Goal: Task Accomplishment & Management: Manage account settings

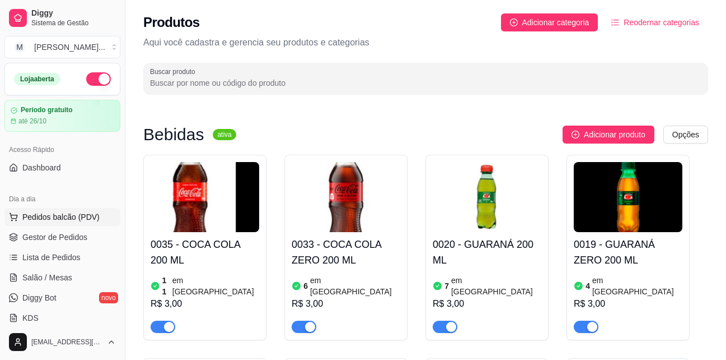
click at [60, 217] on span "Pedidos balcão (PDV)" at bounding box center [60, 216] width 77 height 11
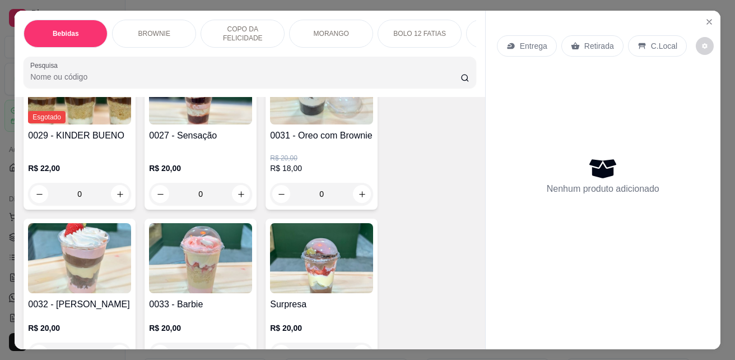
scroll to position [1288, 0]
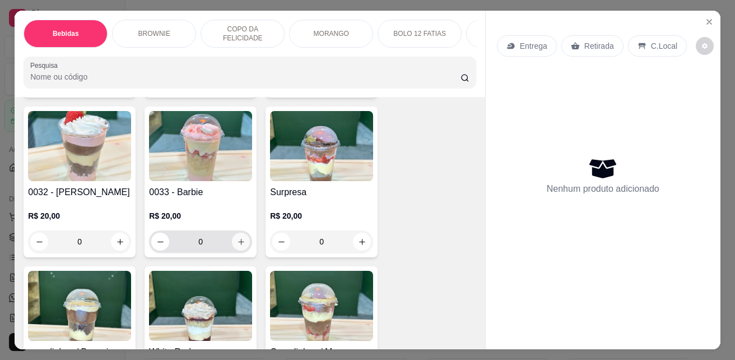
click at [240, 246] on icon "increase-product-quantity" at bounding box center [241, 241] width 8 height 8
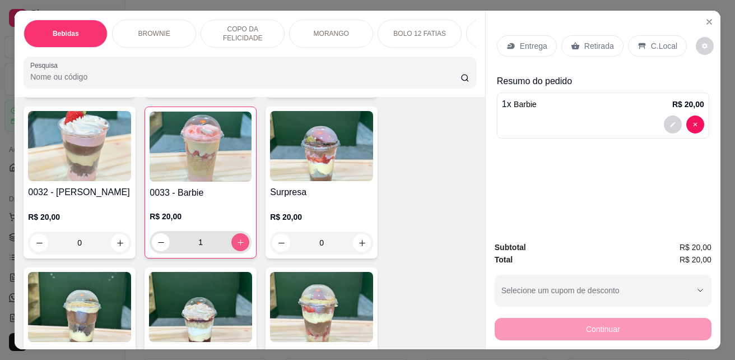
type input "1"
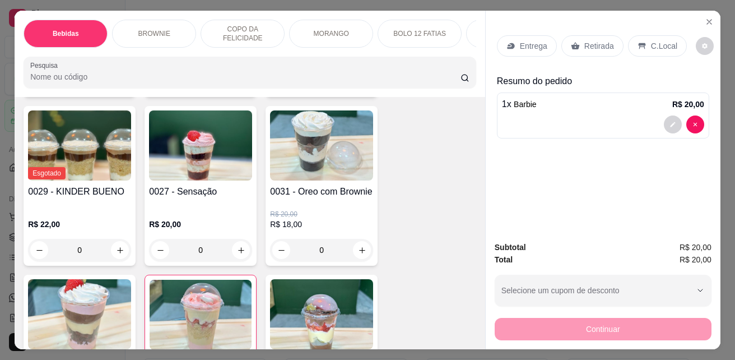
scroll to position [1064, 0]
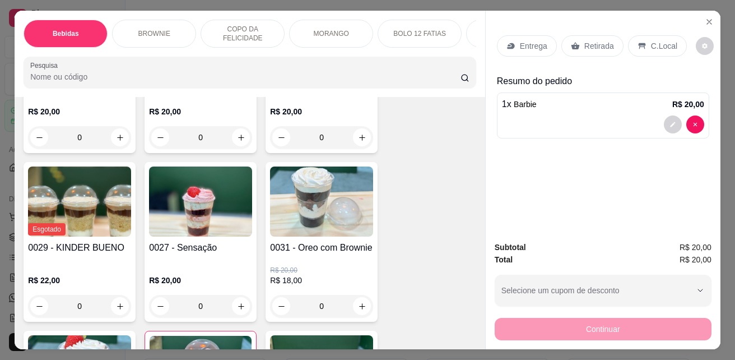
click at [358, 310] on icon "increase-product-quantity" at bounding box center [362, 306] width 8 height 8
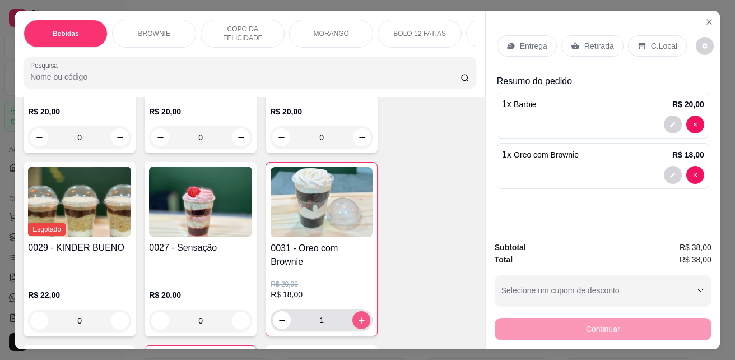
type input "1"
click at [670, 36] on div "C.Local" at bounding box center [657, 45] width 59 height 21
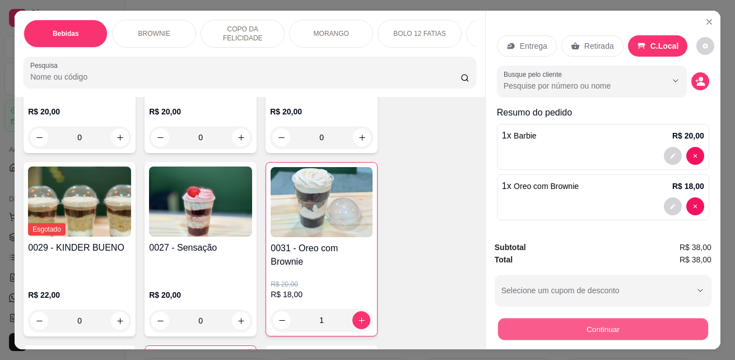
click at [639, 323] on button "Continuar" at bounding box center [603, 329] width 210 height 22
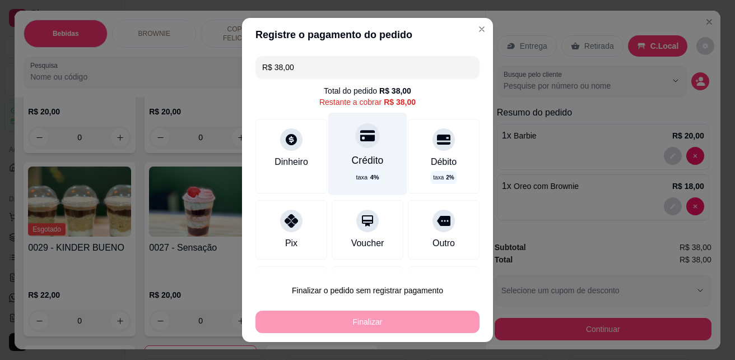
click at [372, 149] on div "Crédito taxa 4 %" at bounding box center [367, 154] width 79 height 82
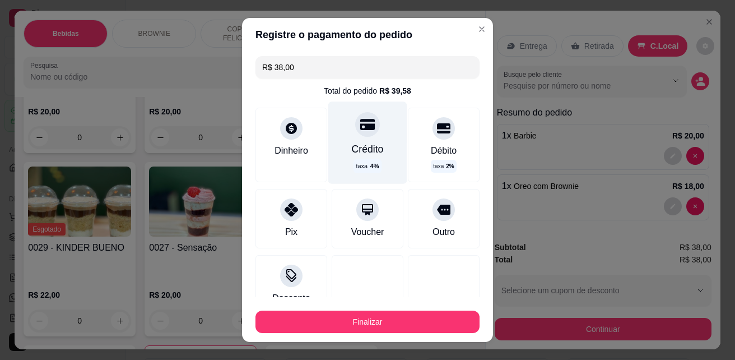
type input "R$ 0,00"
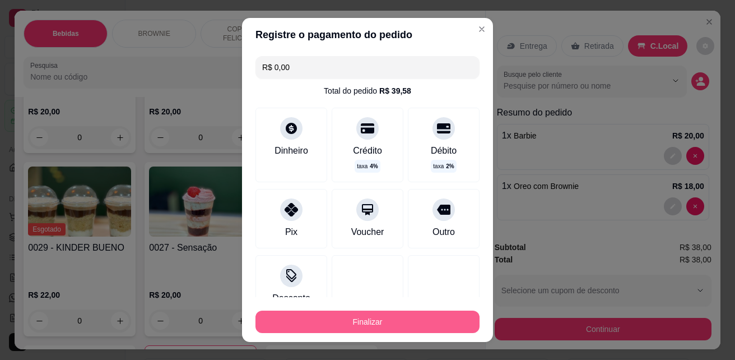
click at [375, 320] on button "Finalizar" at bounding box center [367, 321] width 224 height 22
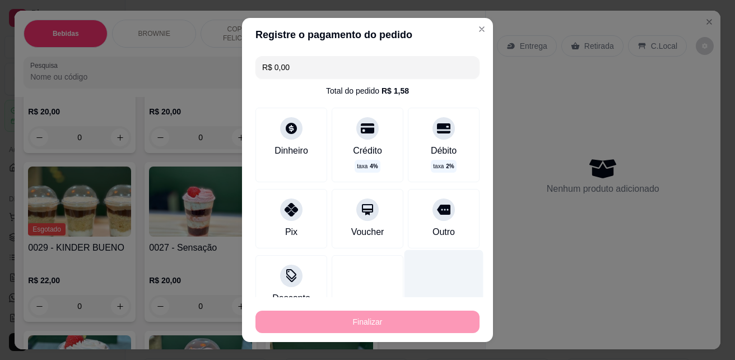
type input "0"
type input "-R$ 38,00"
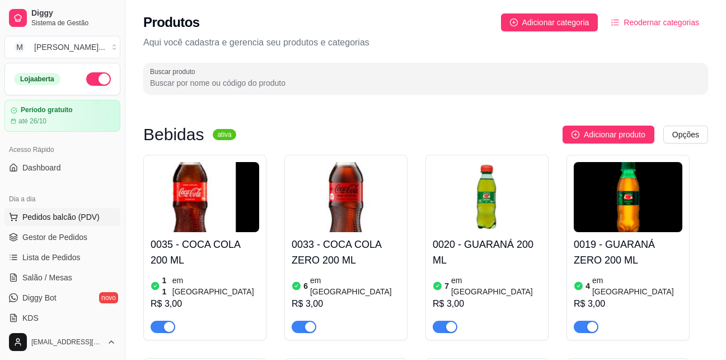
click at [60, 216] on span "Pedidos balcão (PDV)" at bounding box center [60, 216] width 77 height 11
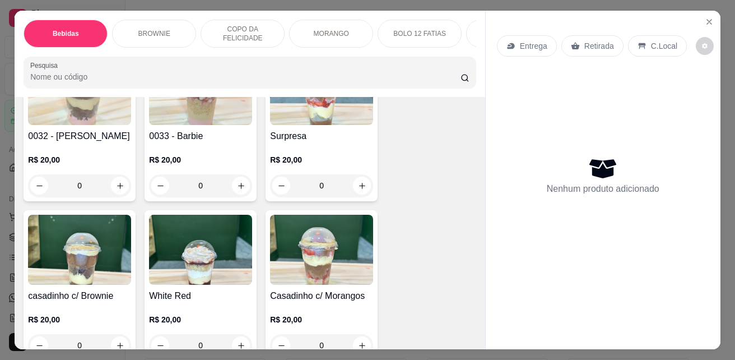
scroll to position [1400, 0]
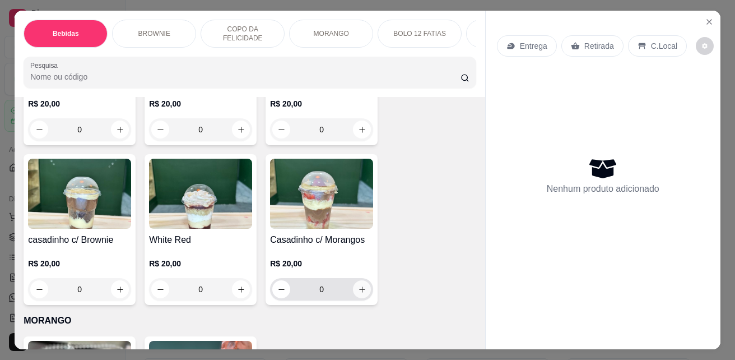
click at [361, 291] on icon "increase-product-quantity" at bounding box center [362, 289] width 8 height 8
type input "1"
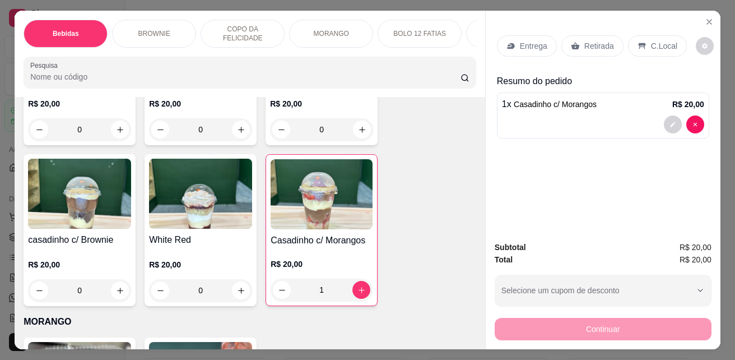
click at [662, 44] on p "C.Local" at bounding box center [664, 45] width 26 height 11
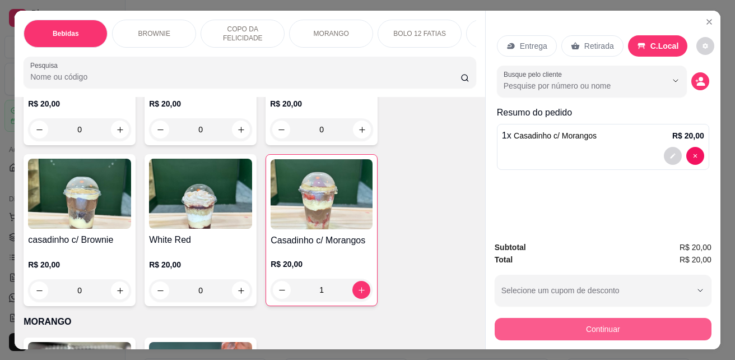
click at [650, 319] on button "Continuar" at bounding box center [602, 329] width 217 height 22
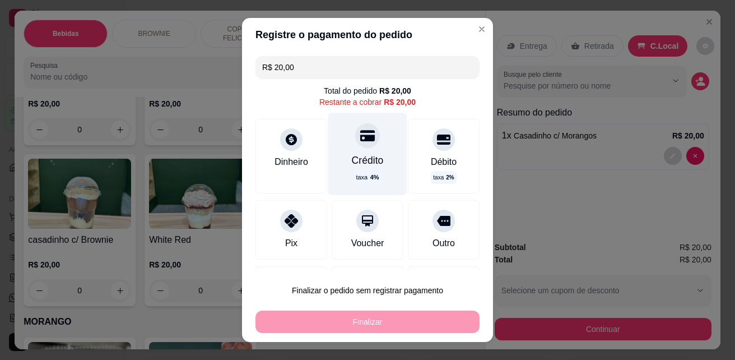
click at [352, 156] on div "Crédito" at bounding box center [368, 160] width 32 height 15
type input "R$ 0,00"
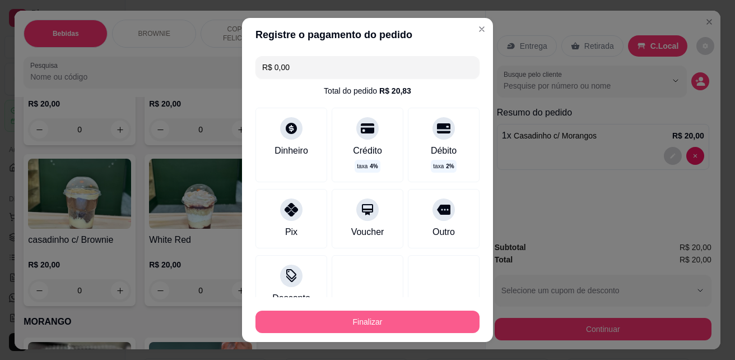
click at [391, 323] on button "Finalizar" at bounding box center [367, 321] width 224 height 22
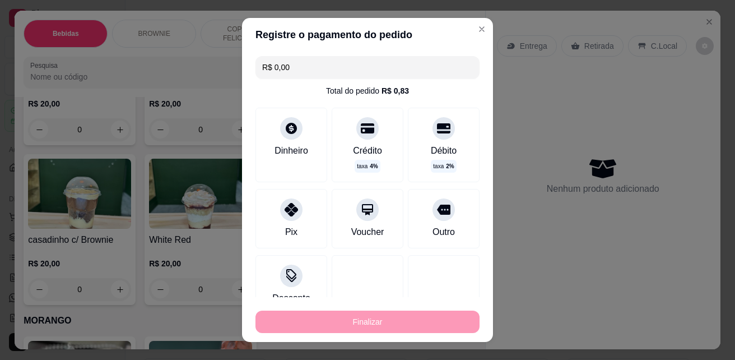
type input "0"
type input "-R$ 20,00"
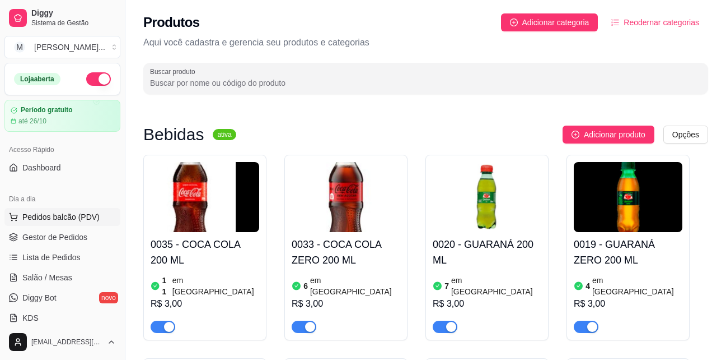
click at [63, 217] on span "Pedidos balcão (PDV)" at bounding box center [60, 216] width 77 height 11
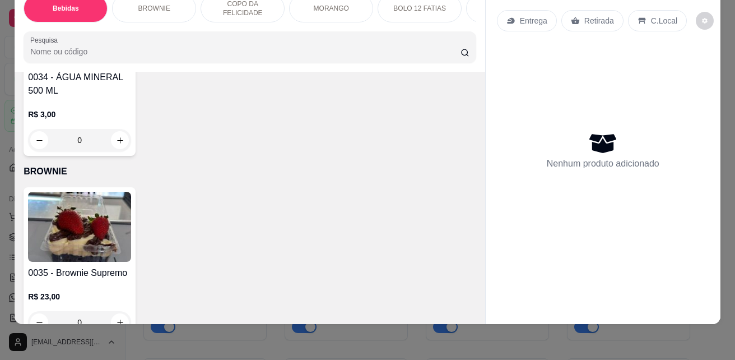
scroll to position [840, 0]
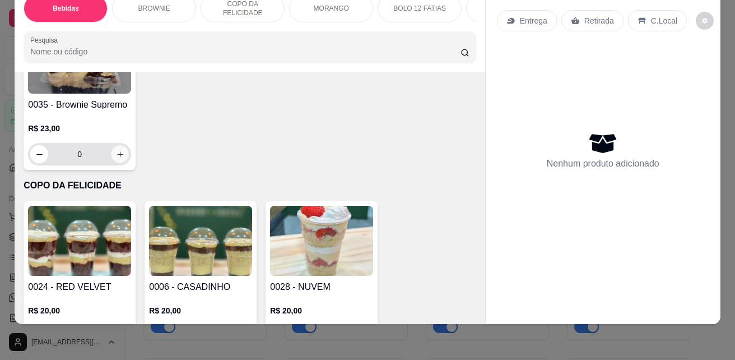
click at [120, 158] on button "increase-product-quantity" at bounding box center [119, 154] width 17 height 17
type input "1"
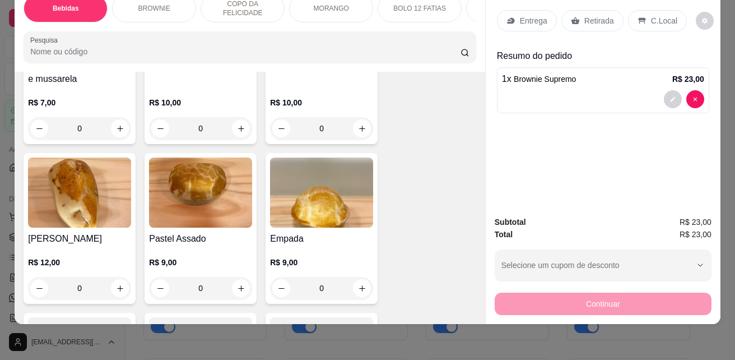
scroll to position [2409, 0]
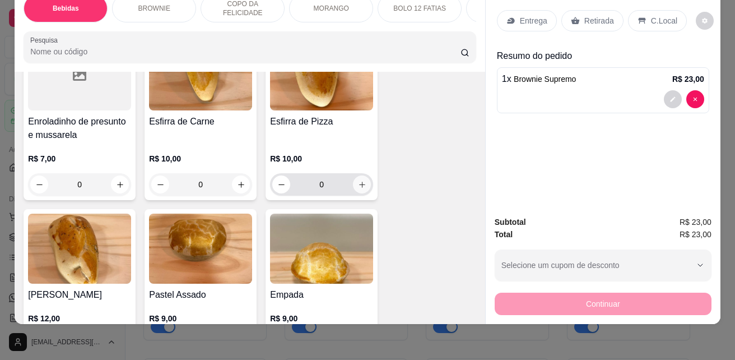
click at [358, 189] on icon "increase-product-quantity" at bounding box center [362, 184] width 8 height 8
click at [357, 189] on button "increase-product-quantity" at bounding box center [362, 184] width 18 height 18
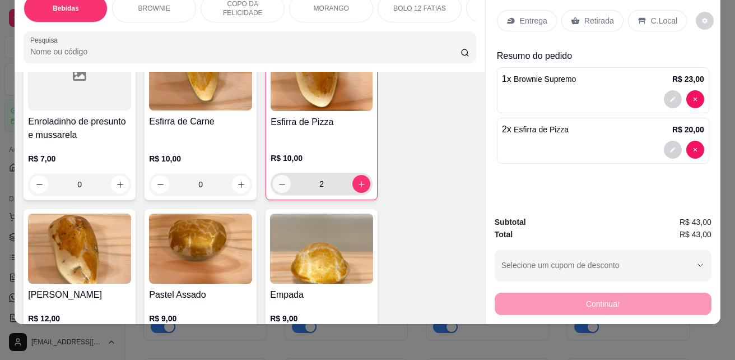
click at [279, 184] on icon "decrease-product-quantity" at bounding box center [282, 184] width 8 height 8
type input "1"
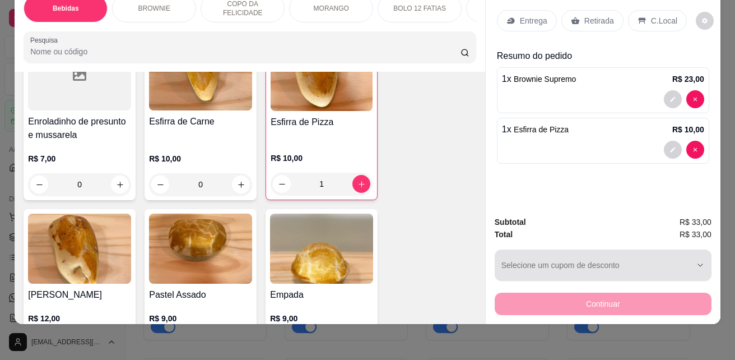
scroll to position [0, 0]
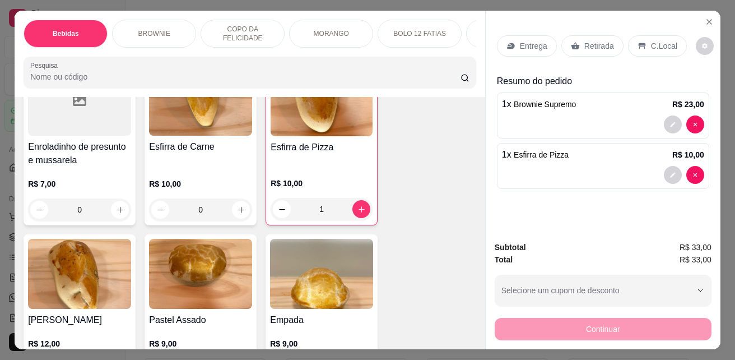
click at [655, 35] on div "C.Local" at bounding box center [657, 45] width 59 height 21
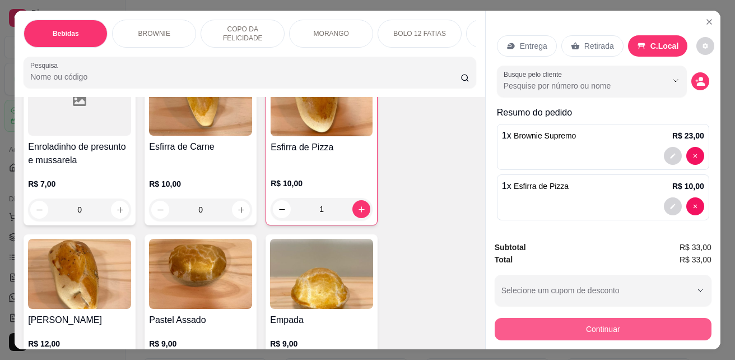
click at [652, 318] on button "Continuar" at bounding box center [602, 329] width 217 height 22
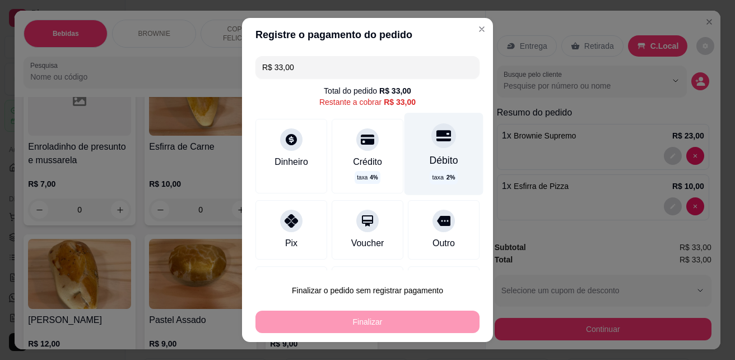
click at [430, 154] on div "Débito" at bounding box center [444, 160] width 29 height 15
type input "R$ 0,00"
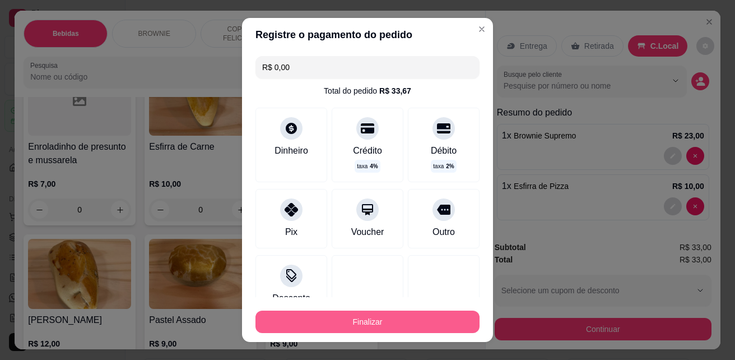
click at [405, 318] on button "Finalizar" at bounding box center [367, 321] width 224 height 22
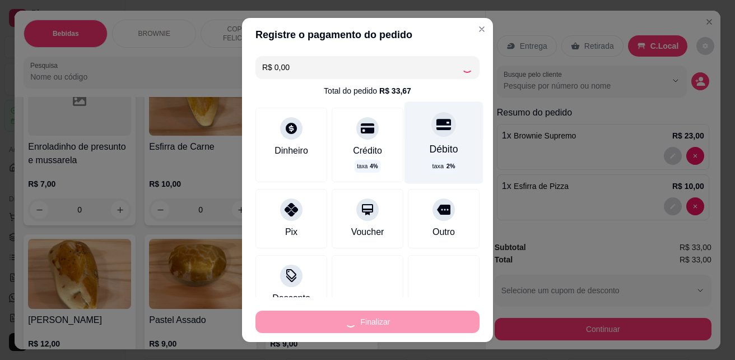
type input "0"
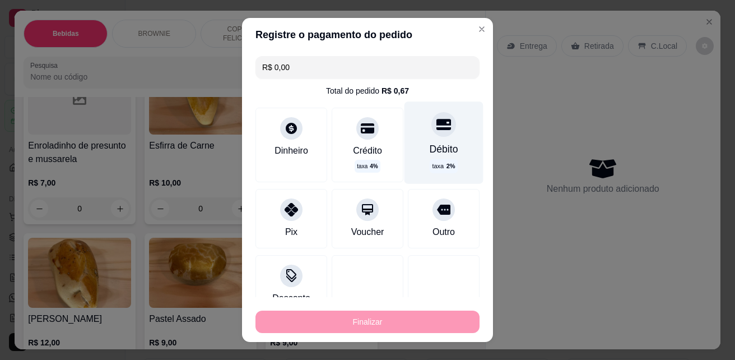
type input "-R$ 33,00"
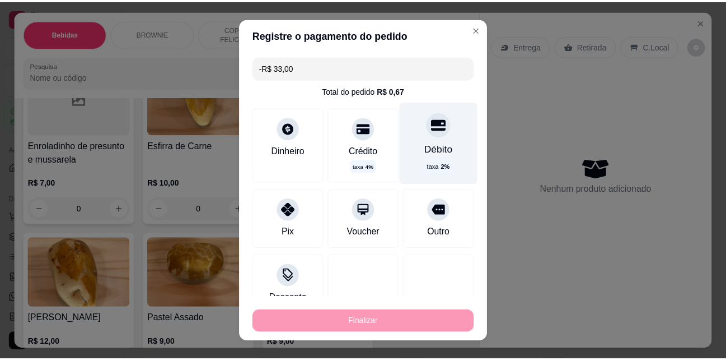
scroll to position [2408, 0]
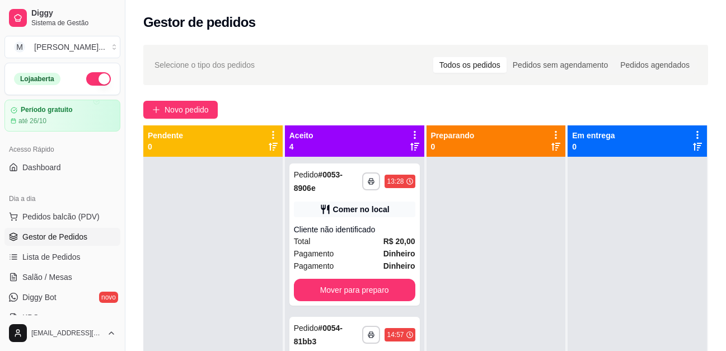
scroll to position [228, 0]
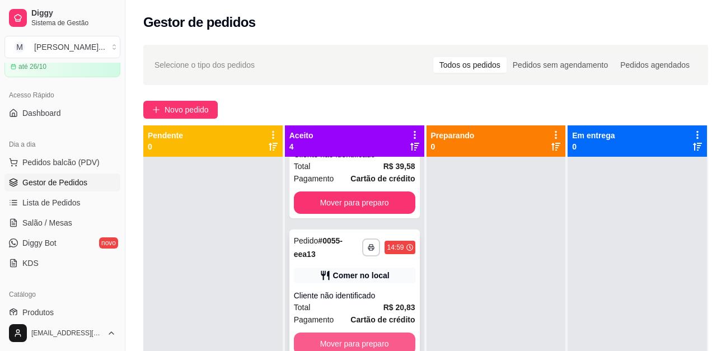
click at [390, 337] on button "Mover para preparo" at bounding box center [355, 344] width 122 height 22
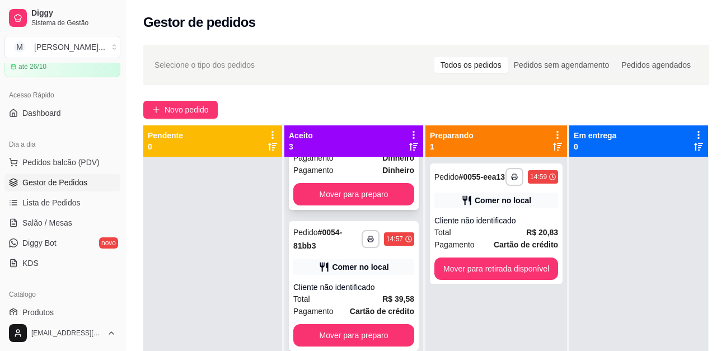
scroll to position [87, 0]
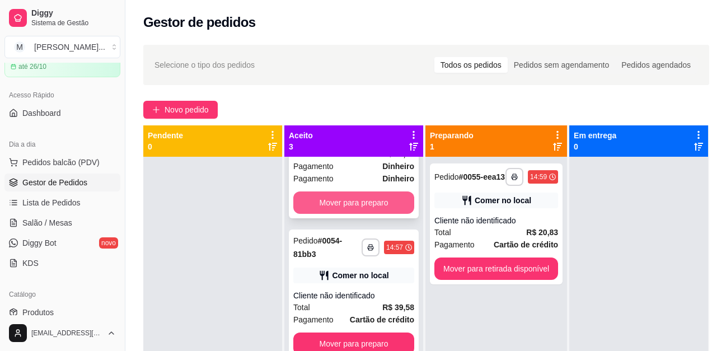
click at [374, 206] on button "Mover para preparo" at bounding box center [353, 203] width 121 height 22
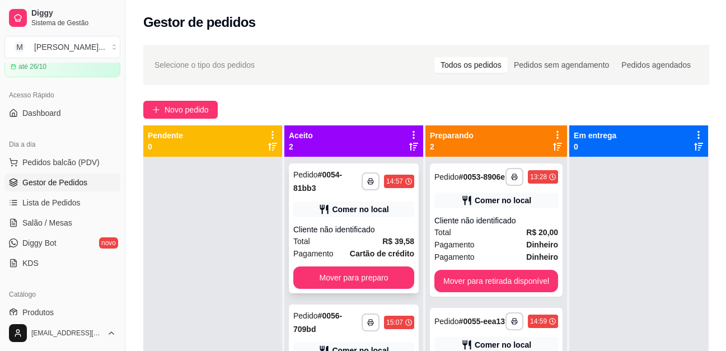
scroll to position [0, 0]
click at [384, 275] on button "Mover para preparo" at bounding box center [353, 278] width 121 height 22
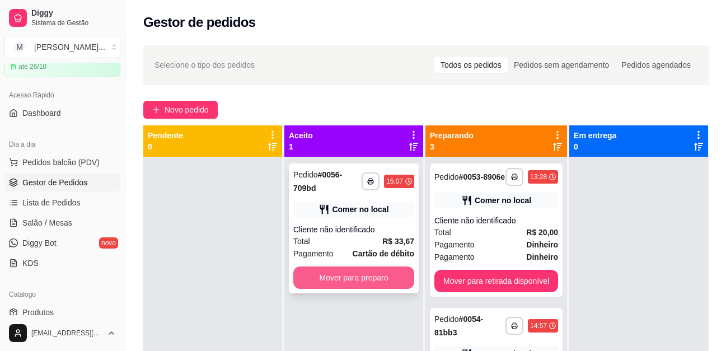
click at [384, 278] on button "Mover para preparo" at bounding box center [353, 278] width 121 height 22
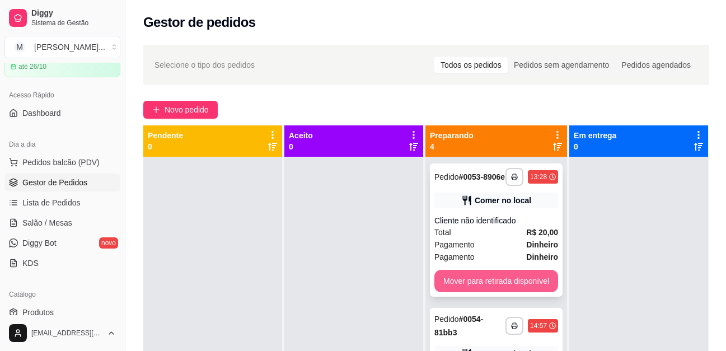
click at [539, 292] on button "Mover para retirada disponível" at bounding box center [497, 281] width 124 height 22
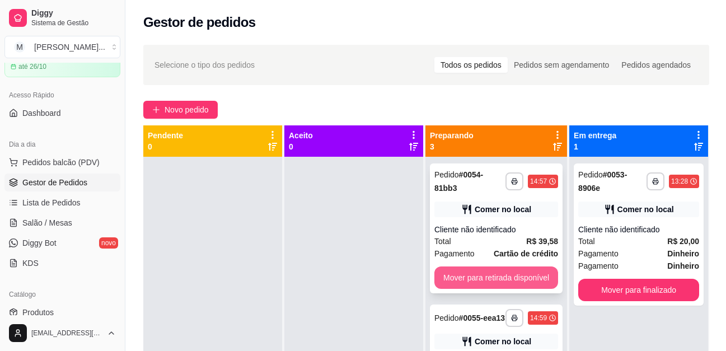
click at [543, 280] on button "Mover para retirada disponível" at bounding box center [497, 278] width 124 height 22
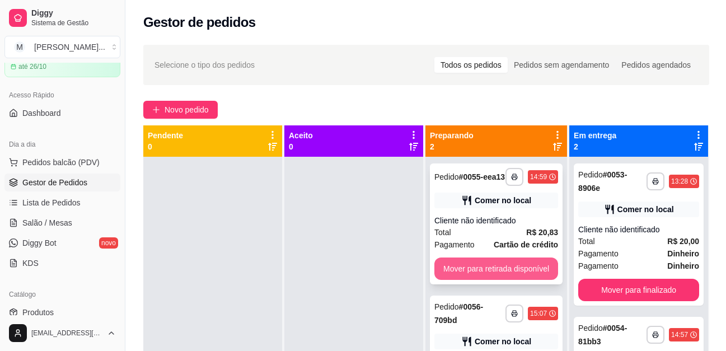
click at [548, 272] on button "Mover para retirada disponível" at bounding box center [497, 269] width 124 height 22
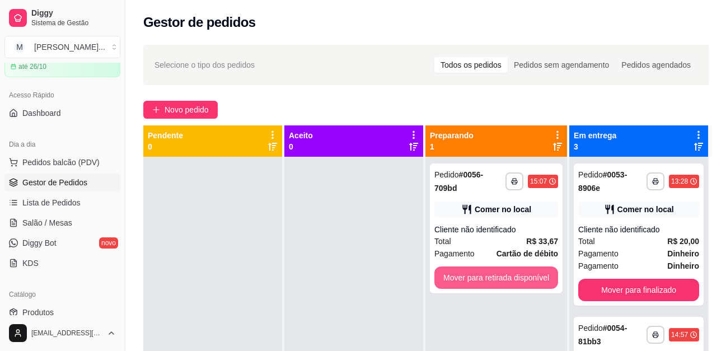
click at [548, 272] on button "Mover para retirada disponível" at bounding box center [497, 278] width 124 height 22
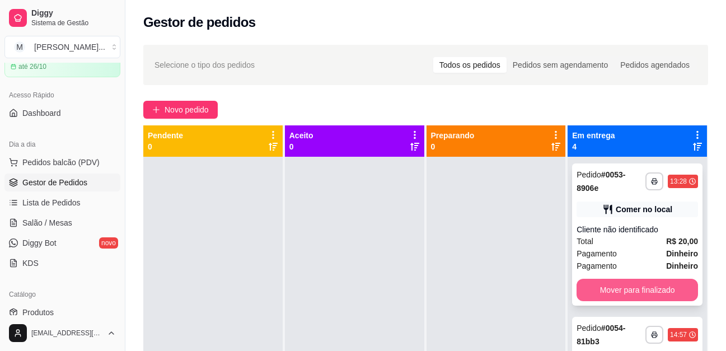
click at [635, 286] on button "Mover para finalizado" at bounding box center [638, 290] width 122 height 22
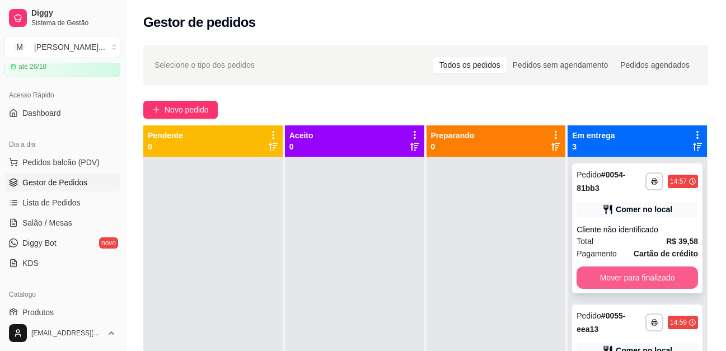
click at [642, 286] on button "Mover para finalizado" at bounding box center [638, 278] width 122 height 22
click at [656, 281] on button "Mover para finalizado" at bounding box center [638, 278] width 122 height 22
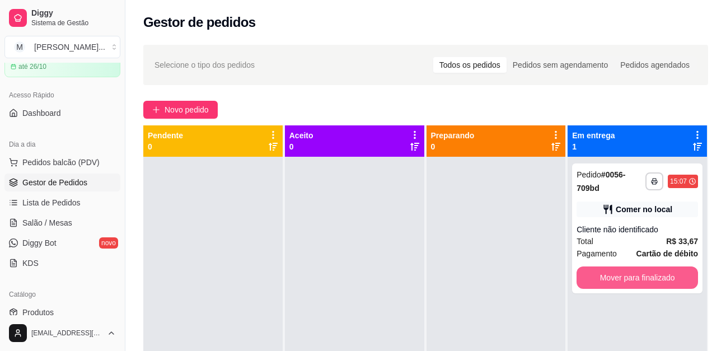
click at [656, 282] on button "Mover para finalizado" at bounding box center [638, 278] width 122 height 22
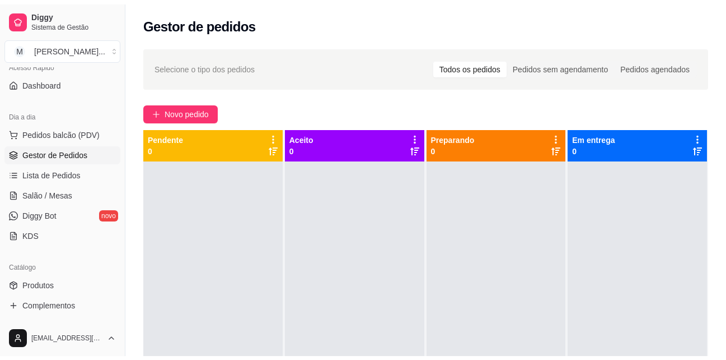
scroll to position [166, 0]
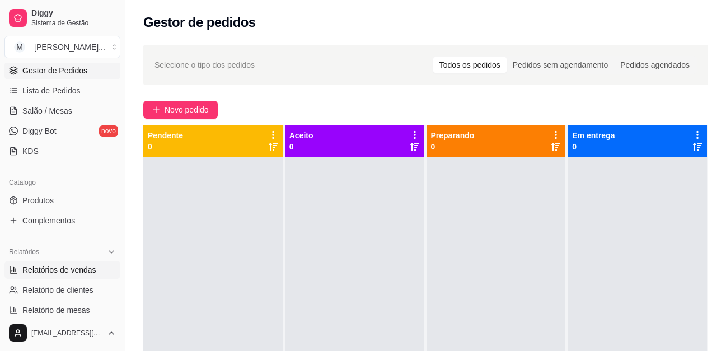
click at [85, 274] on span "Relatórios de vendas" at bounding box center [59, 269] width 74 height 11
select select "ALL"
select select "0"
